Goal: Contribute content: Add original content to the website for others to see

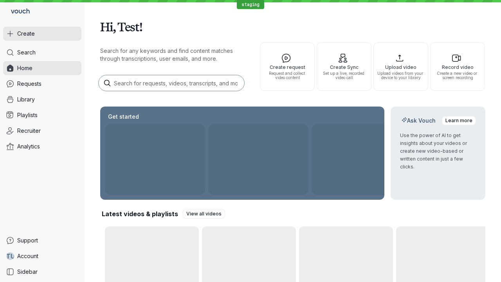
click at [42, 34] on button "Create" at bounding box center [42, 34] width 78 height 14
